Goal: Information Seeking & Learning: Learn about a topic

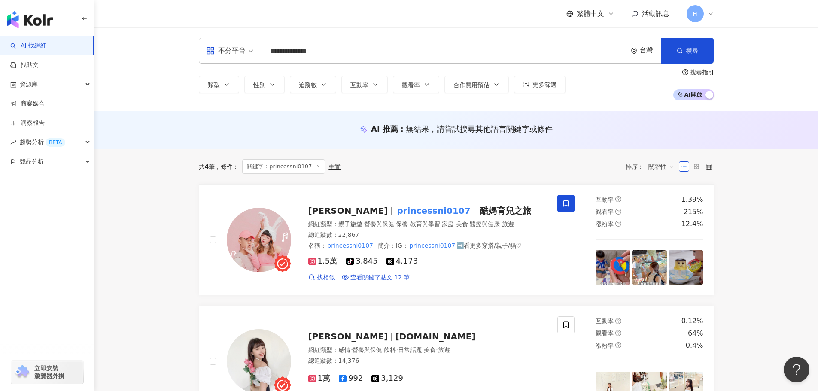
paste input "search"
type input "*******"
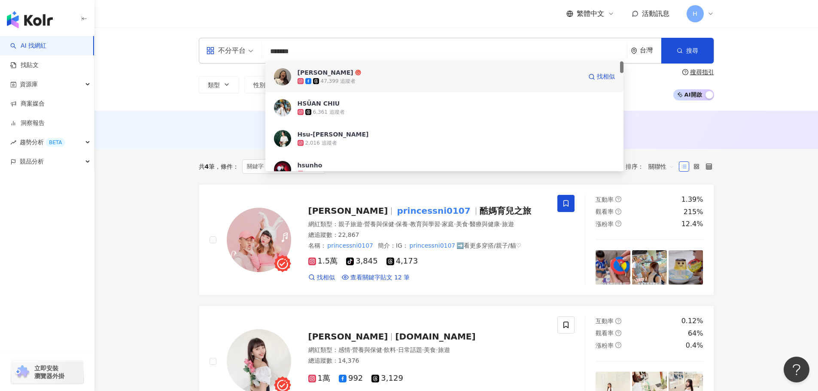
click at [330, 80] on div "47,399 追蹤者" at bounding box center [338, 81] width 35 height 7
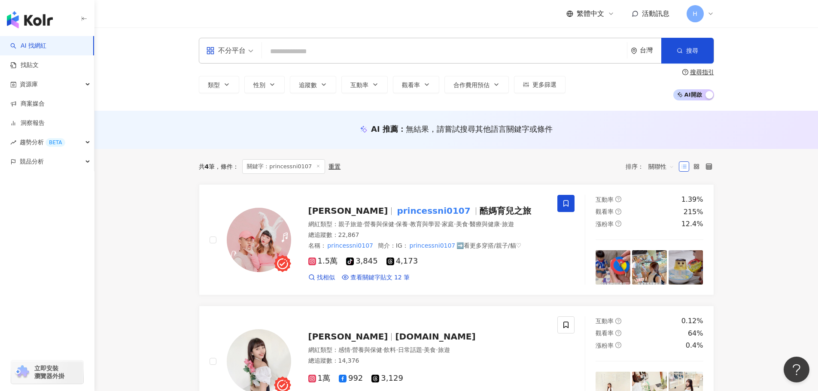
paste input "**********"
type input "**********"
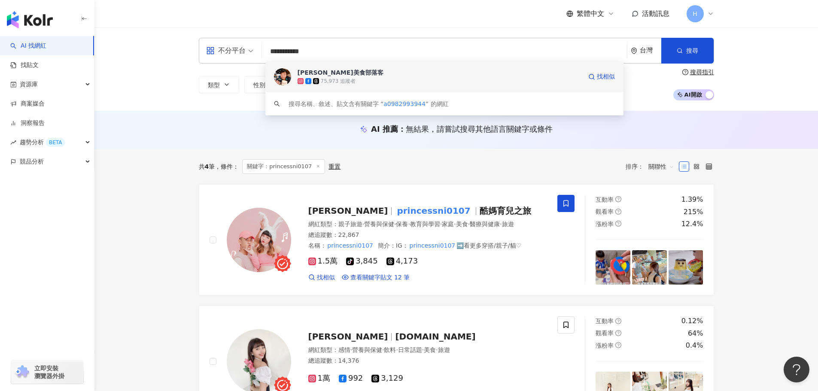
click at [341, 71] on div "[PERSON_NAME]美食部落客" at bounding box center [341, 72] width 86 height 9
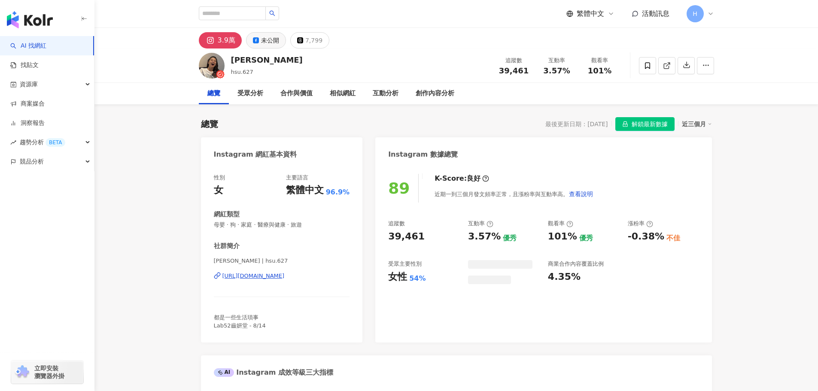
click at [271, 38] on div "未公開" at bounding box center [270, 40] width 18 height 12
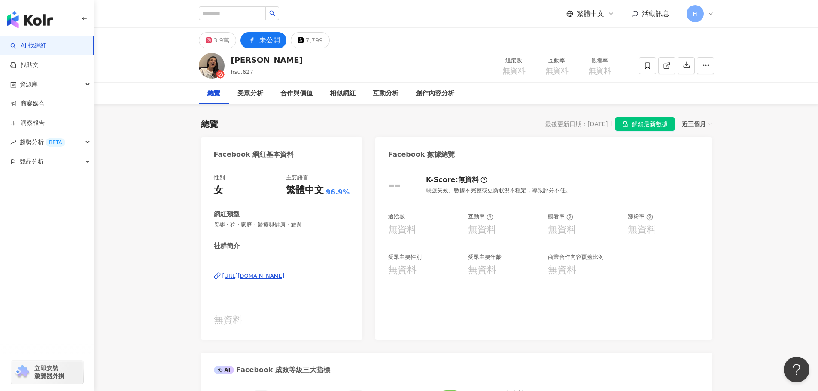
click at [285, 275] on div "https://www.facebook.com/100001740694007" at bounding box center [253, 276] width 62 height 8
click at [302, 40] on icon at bounding box center [301, 40] width 6 height 6
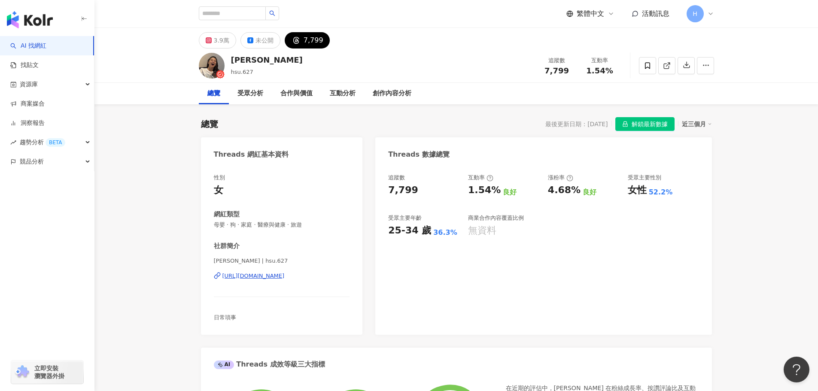
click at [273, 278] on div "https://www.threads.com/@hsu.627" at bounding box center [253, 276] width 62 height 8
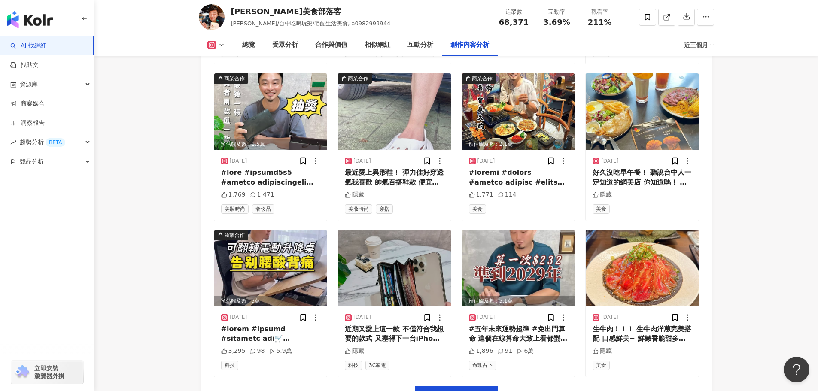
scroll to position [2919, 0]
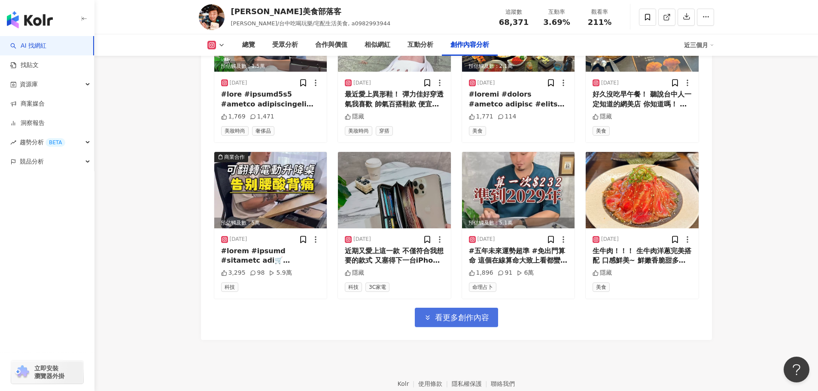
drag, startPoint x: 456, startPoint y: 317, endPoint x: 460, endPoint y: 314, distance: 5.2
click at [460, 314] on span "看更多創作內容" at bounding box center [462, 317] width 54 height 9
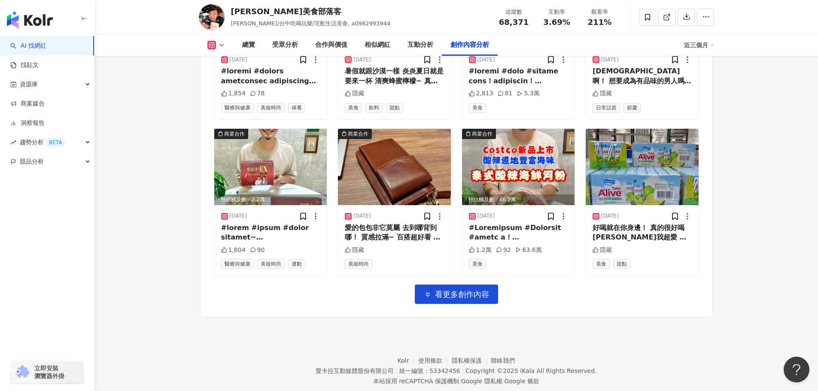
scroll to position [3430, 0]
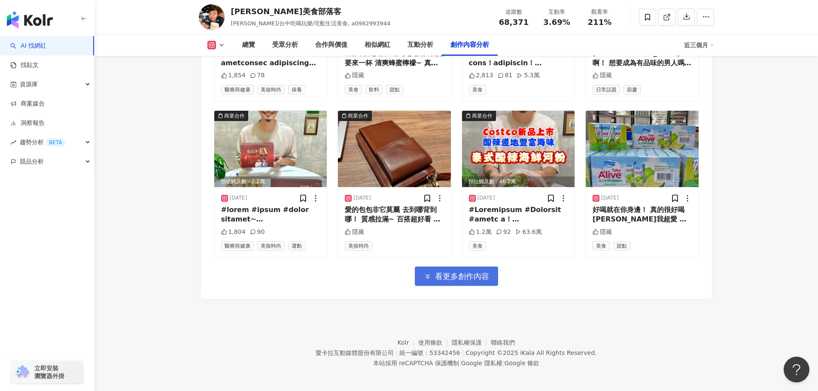
click at [465, 272] on span "看更多創作內容" at bounding box center [462, 276] width 54 height 9
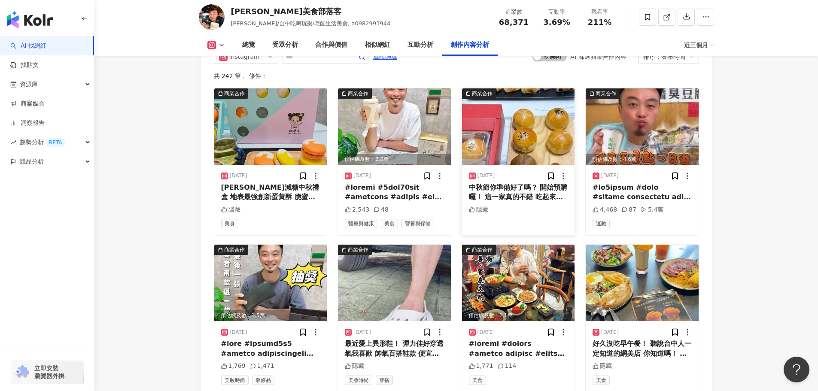
scroll to position [2623, 0]
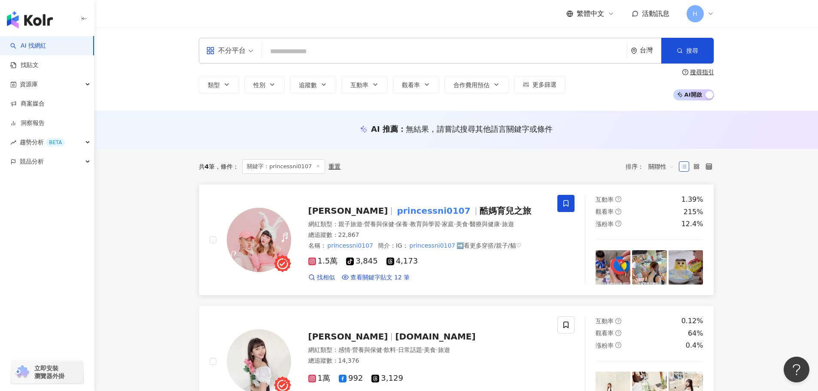
click at [387, 265] on icon at bounding box center [390, 262] width 8 height 8
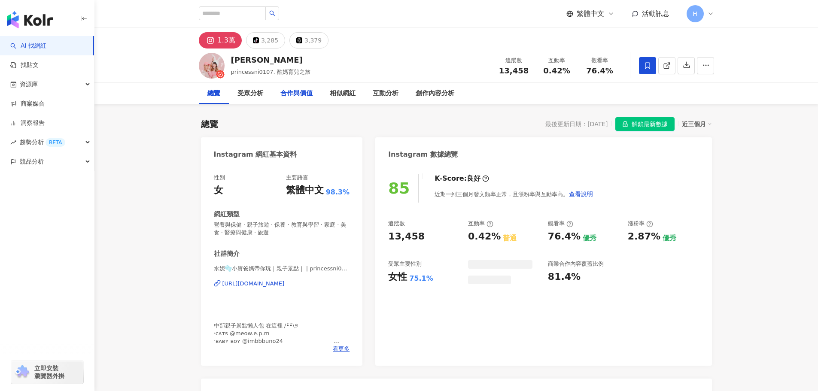
click at [296, 41] on icon at bounding box center [299, 40] width 6 height 6
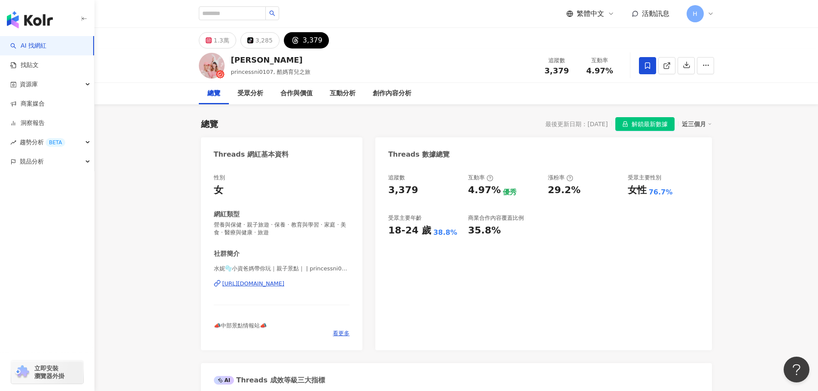
click at [285, 285] on div "[URL][DOMAIN_NAME]" at bounding box center [253, 284] width 62 height 8
